Goal: Download file/media

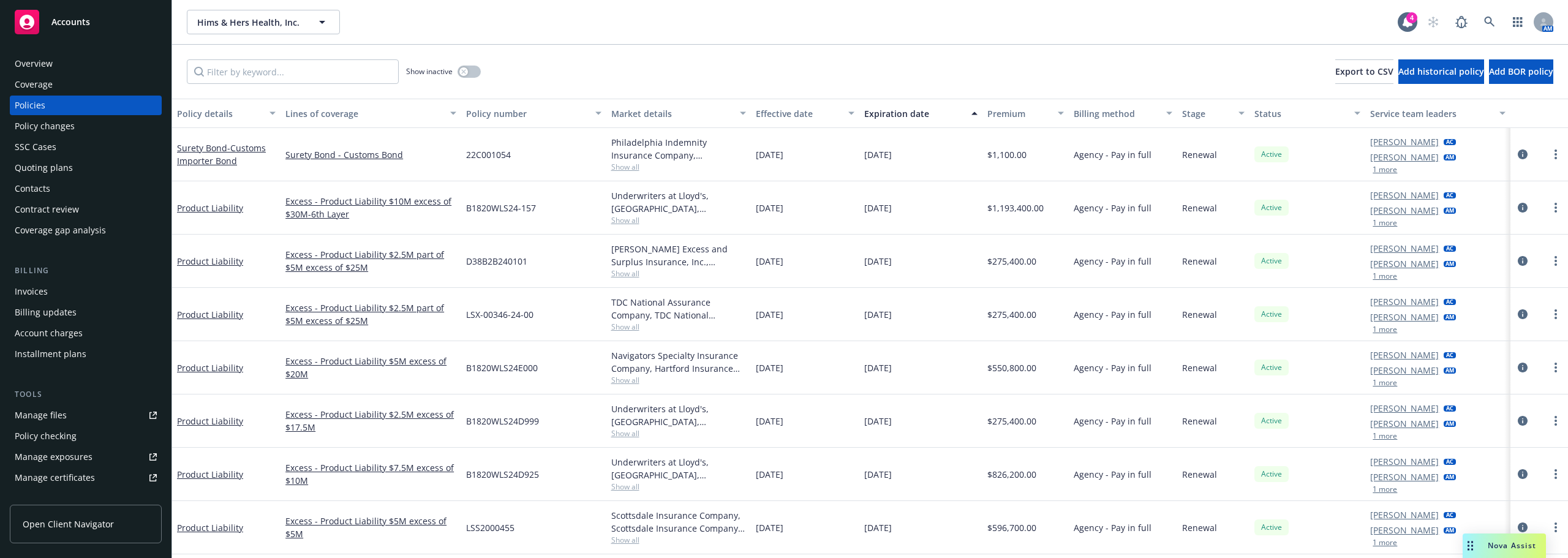
click at [57, 420] on div "Manage files" at bounding box center [41, 415] width 52 height 19
click at [33, 65] on div "Overview" at bounding box center [33, 63] width 38 height 19
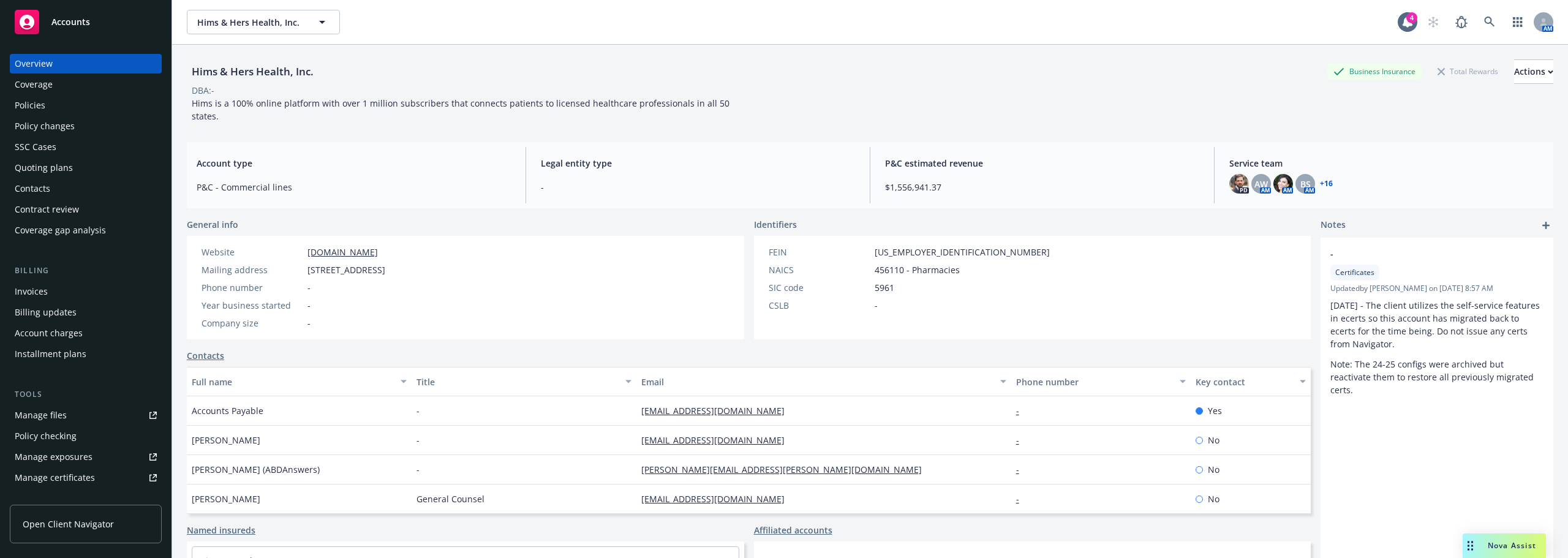
click at [71, 103] on div "Policies" at bounding box center [85, 105] width 142 height 19
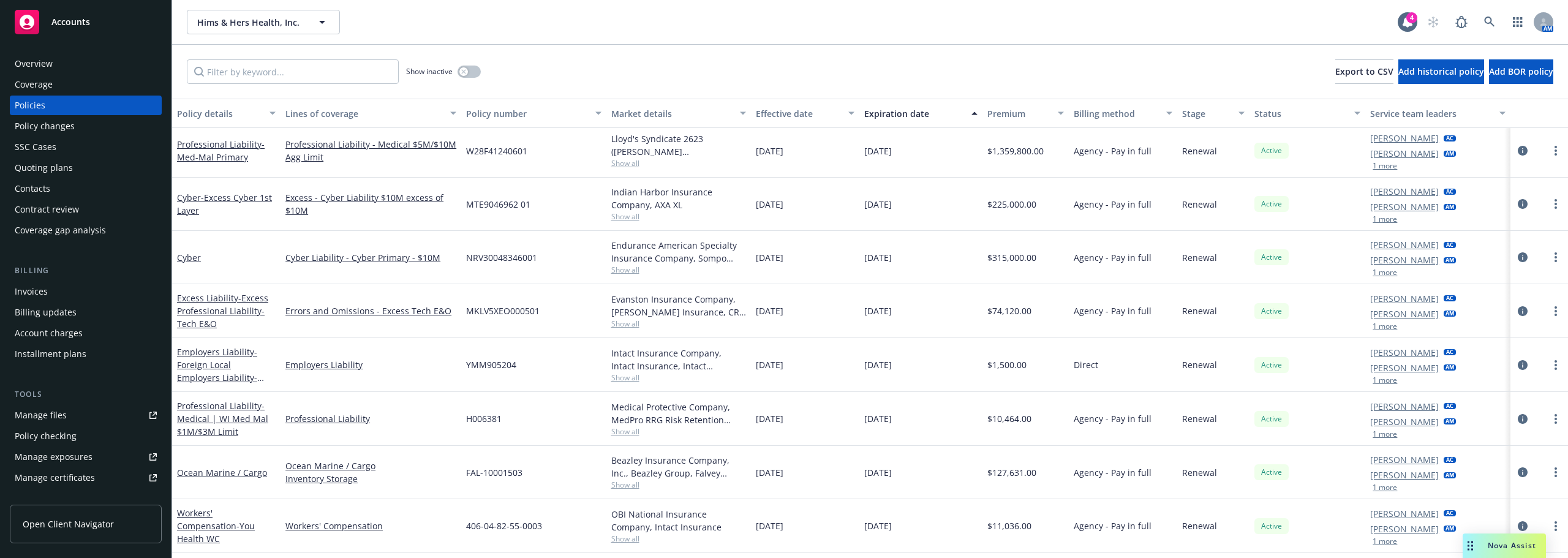
scroll to position [490, 0]
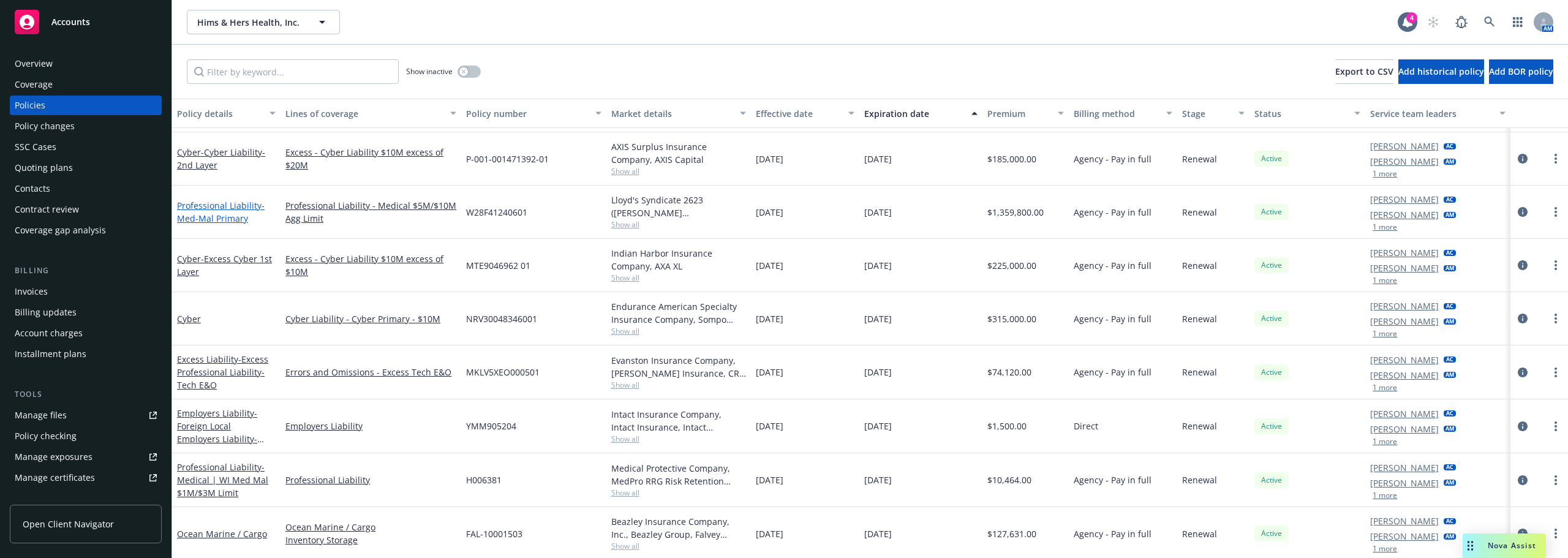
click at [227, 216] on span "- Med-Mal Primary" at bounding box center [220, 212] width 87 height 25
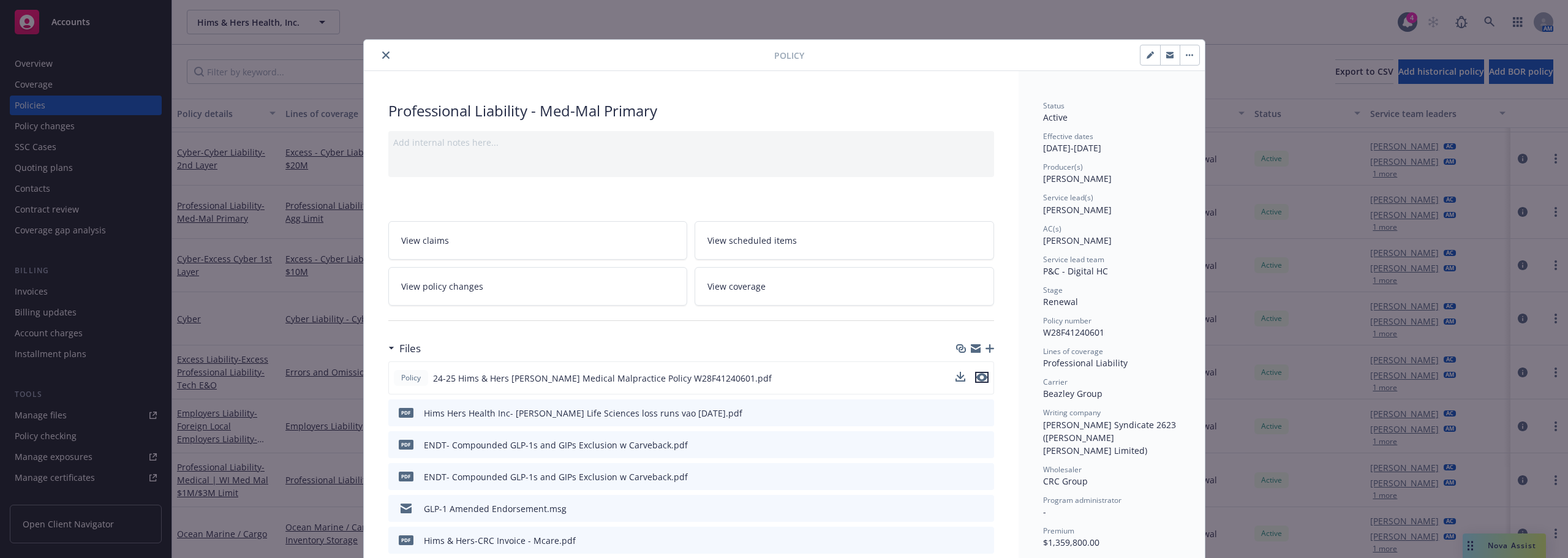
click at [977, 378] on icon "preview file" at bounding box center [982, 377] width 11 height 9
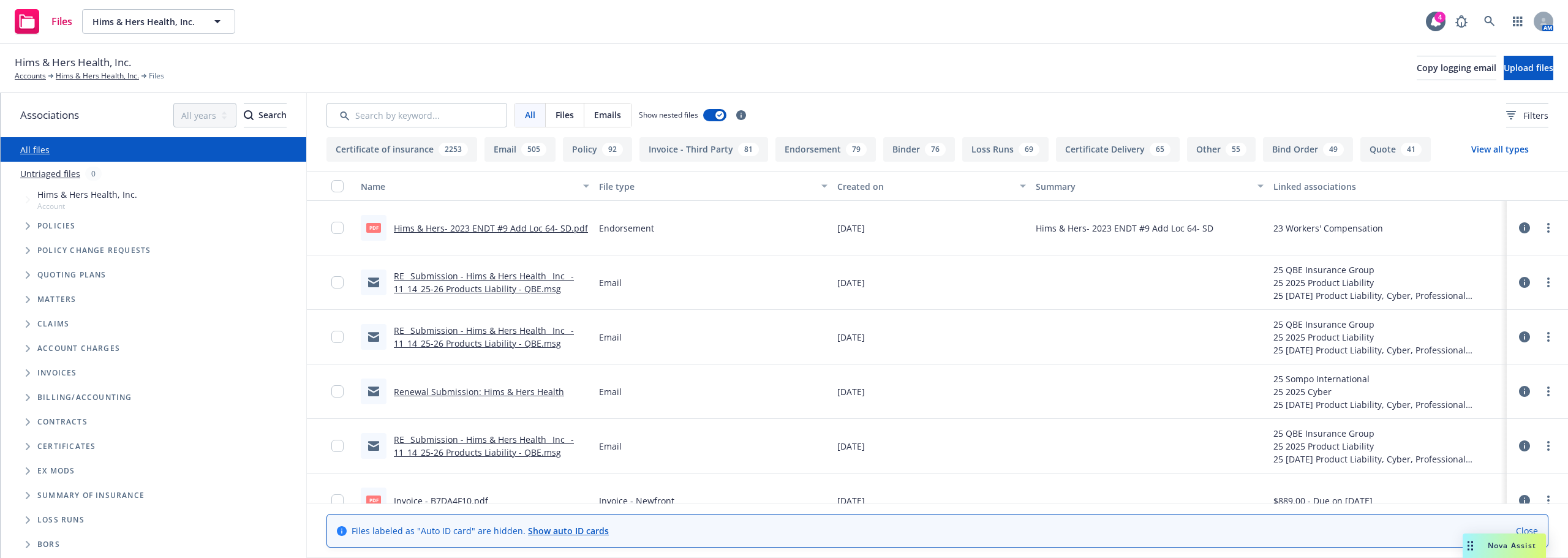
click at [1501, 149] on button "View all types" at bounding box center [1500, 150] width 97 height 25
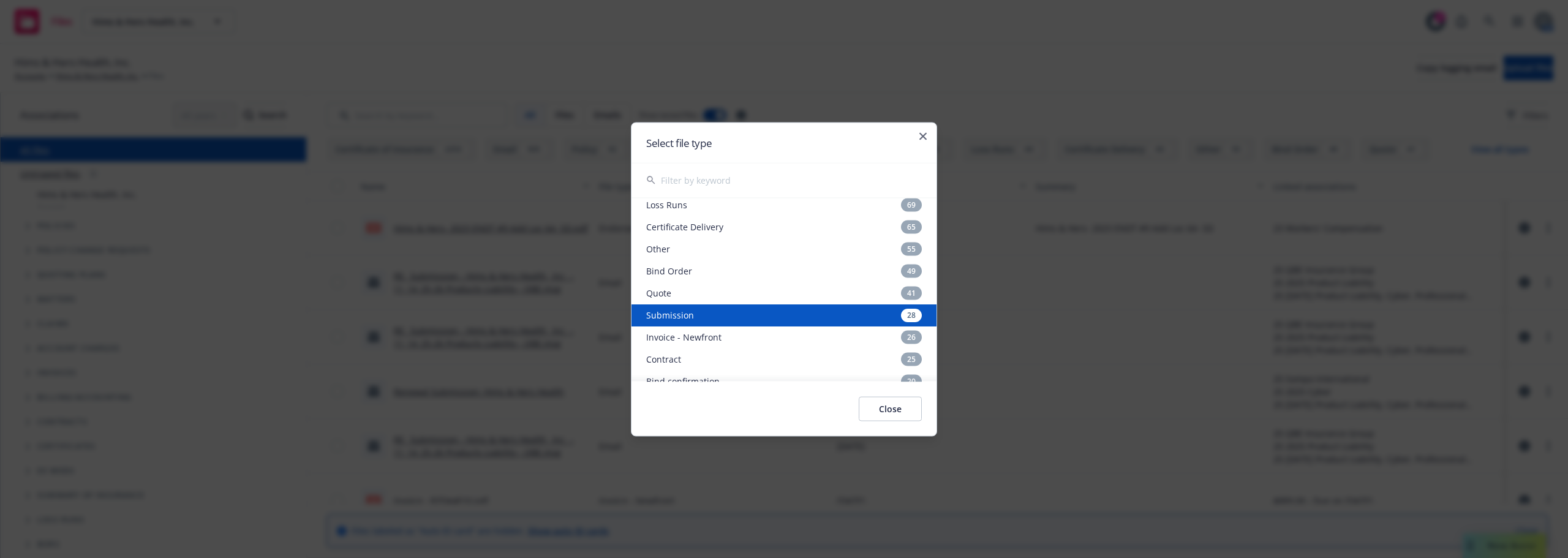
scroll to position [123, 0]
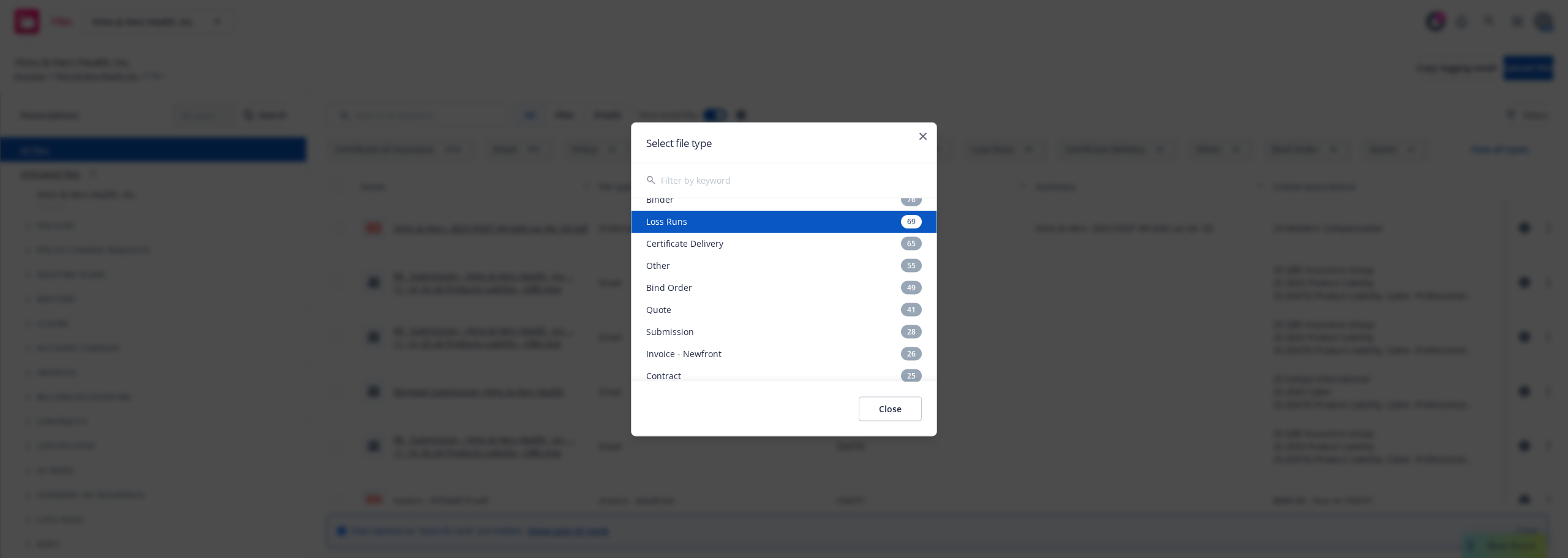
click at [687, 223] on div "Loss Runs 69" at bounding box center [784, 221] width 305 height 22
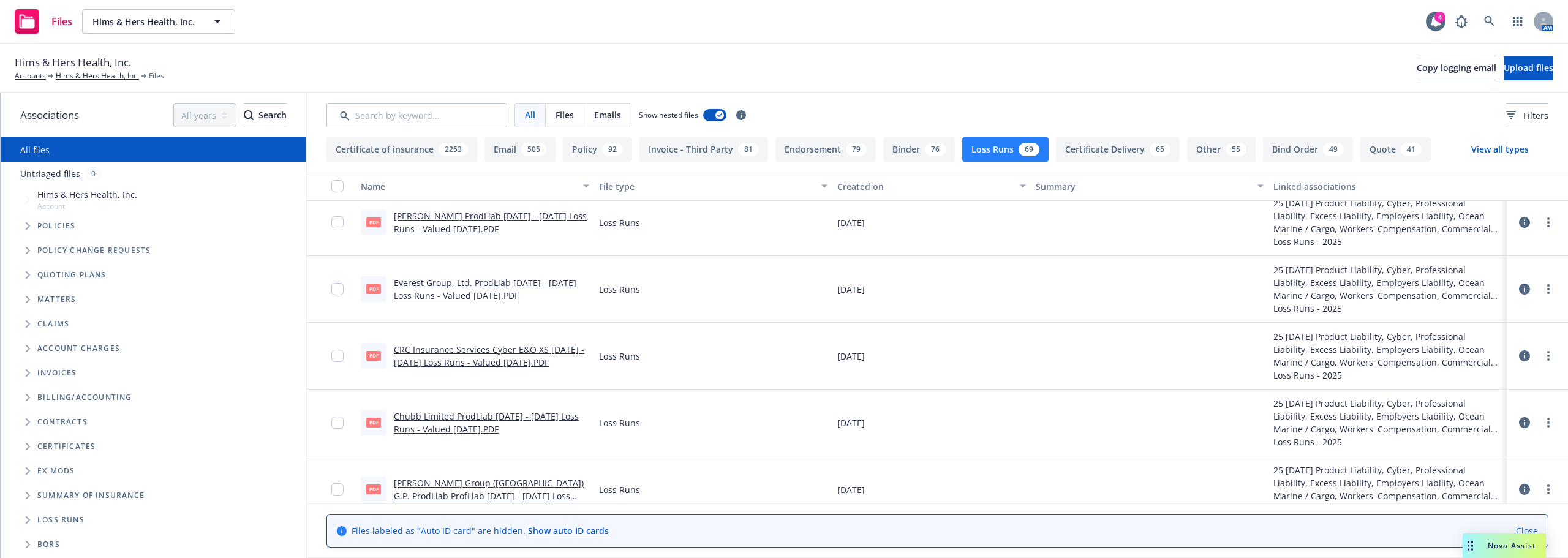
scroll to position [368, 0]
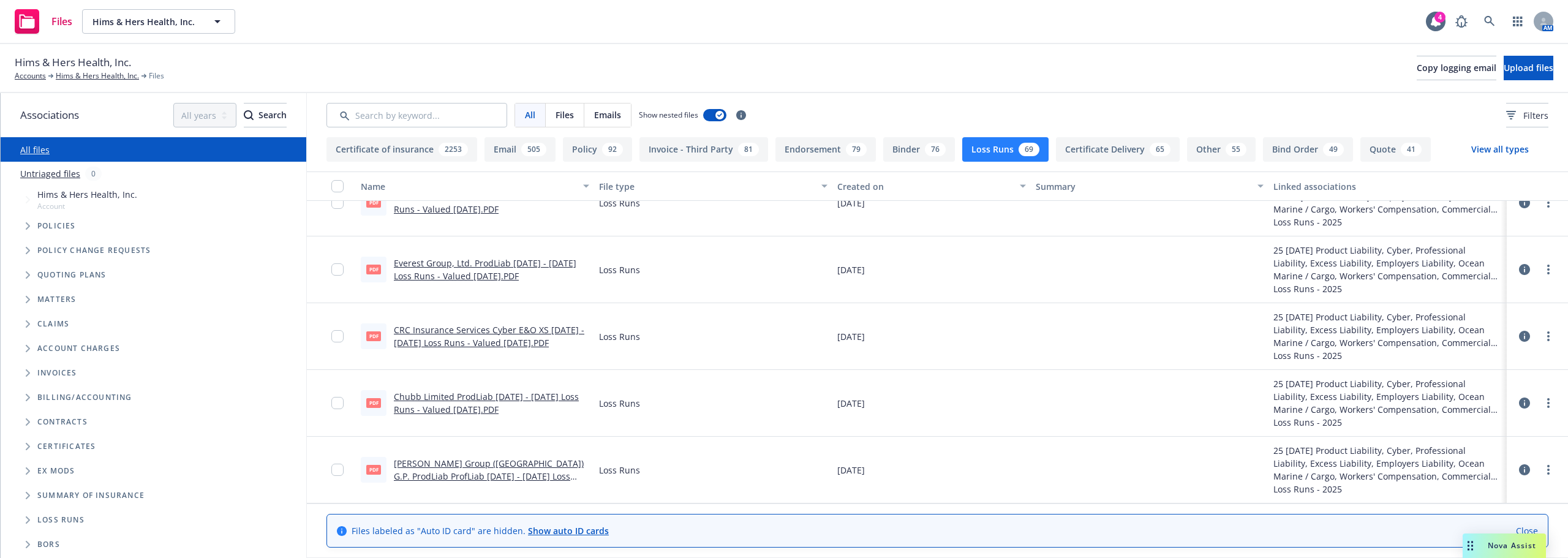
click at [424, 343] on link "CRC Insurance Services Cyber E&O XS 2021 - 2025 Loss Runs - Valued 2025-08-21.P…" at bounding box center [489, 336] width 190 height 25
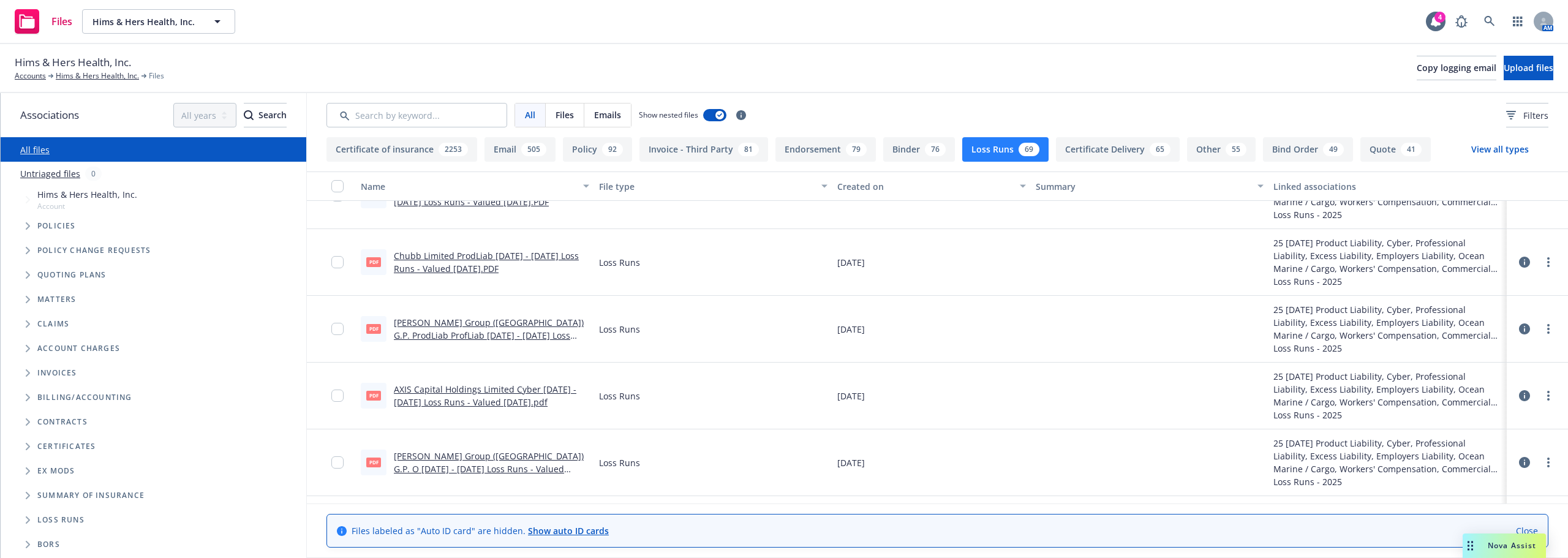
scroll to position [490, 0]
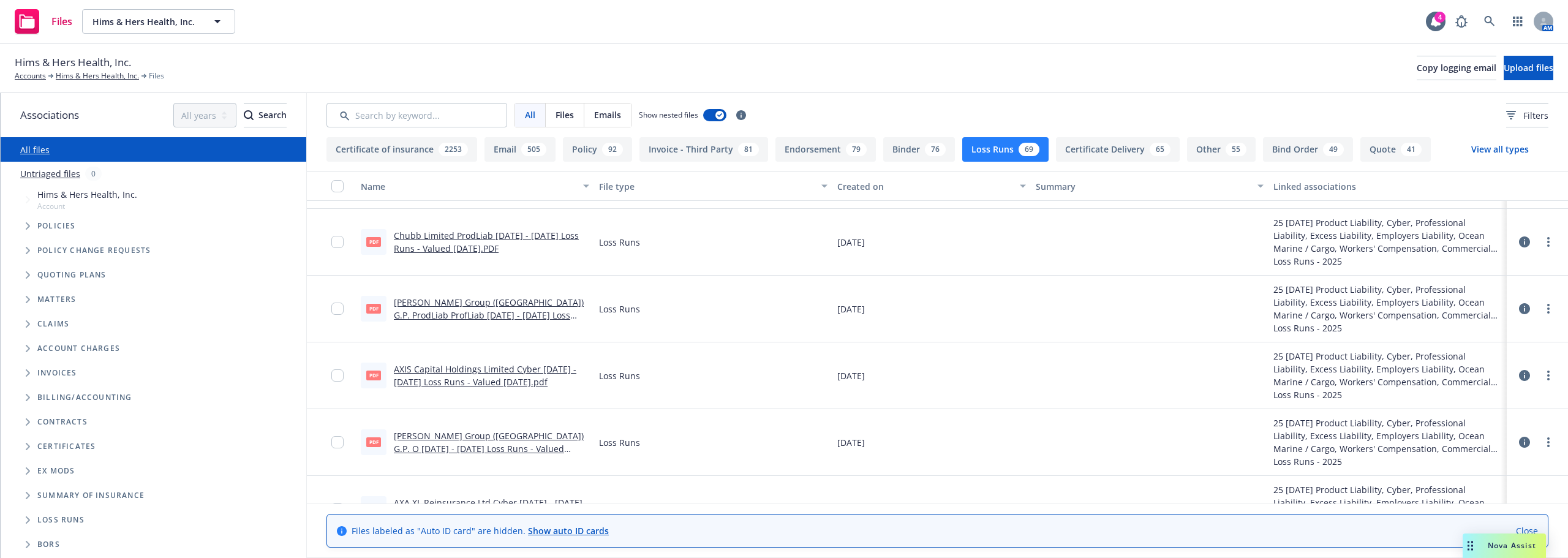
click at [451, 316] on link "Beazley Group (USA) G.P. ProdLiab ProfLiab 2022 - 2025 Loss Runs - Valued 2025-…" at bounding box center [489, 315] width 190 height 37
click at [336, 308] on input "checkbox" at bounding box center [337, 308] width 12 height 12
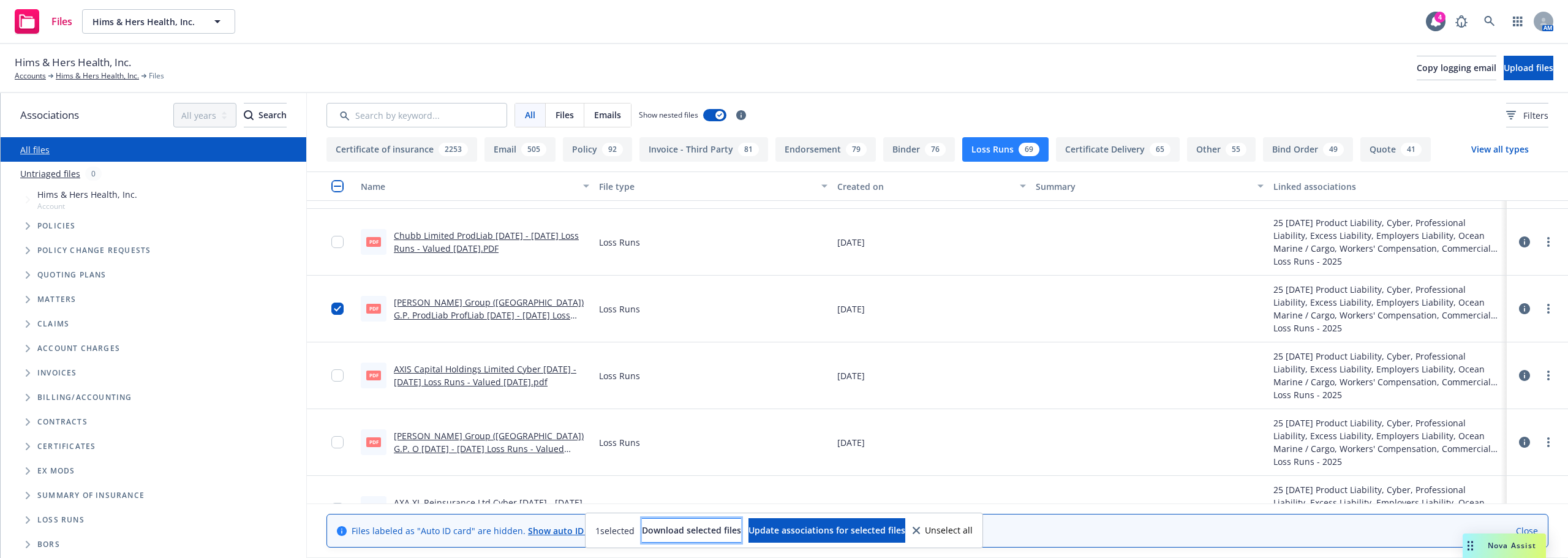
click at [700, 521] on button "Download selected files" at bounding box center [692, 530] width 99 height 25
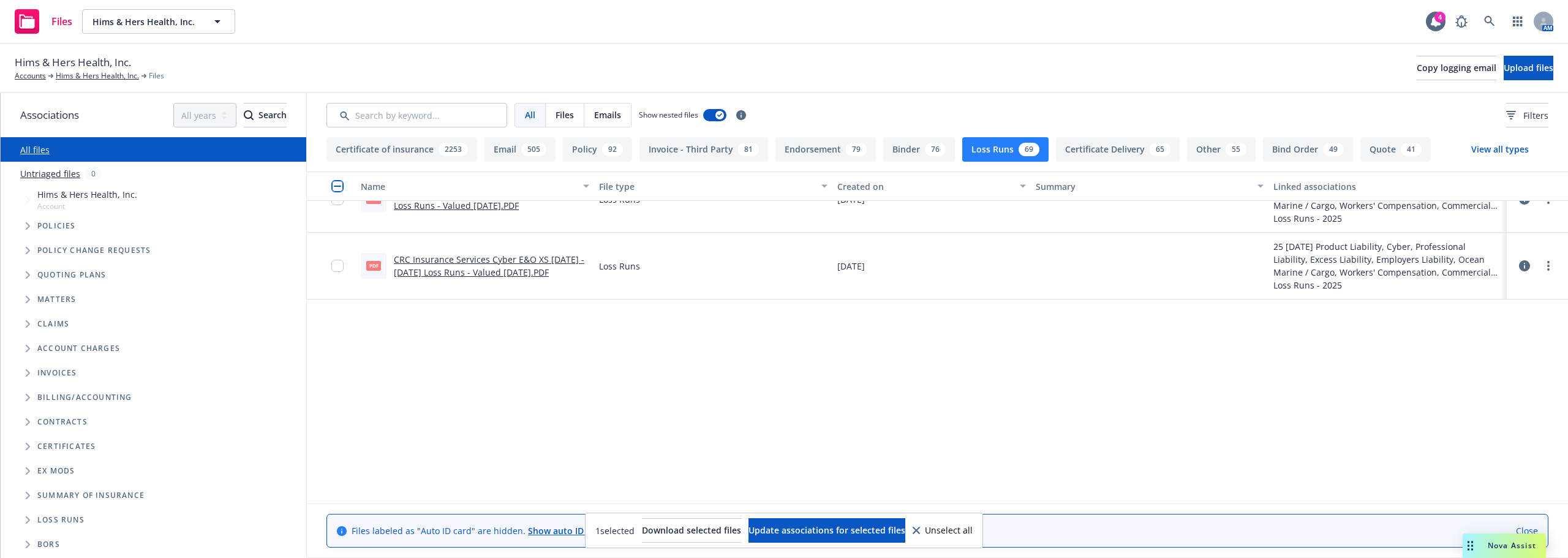
scroll to position [0, 0]
